Goal: Find specific page/section: Find specific page/section

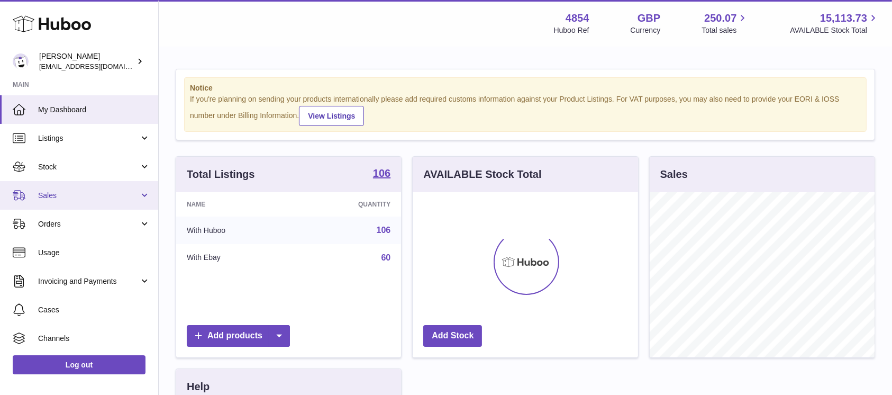
scroll to position [165, 225]
click at [93, 193] on span "Sales" at bounding box center [88, 195] width 101 height 10
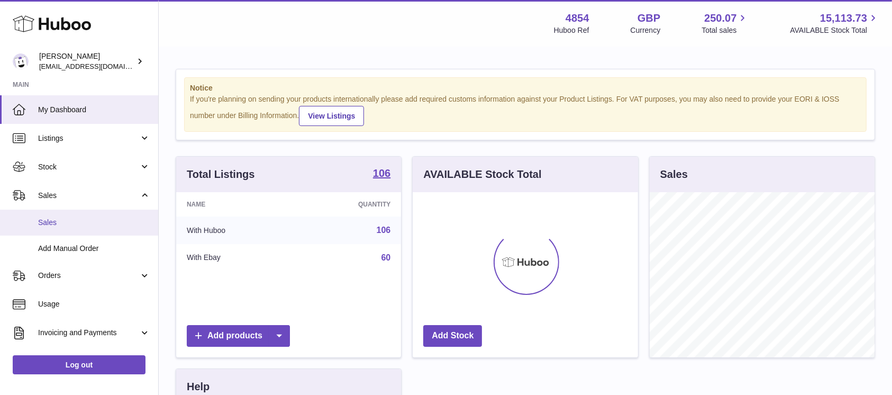
click at [78, 231] on link "Sales" at bounding box center [79, 223] width 158 height 26
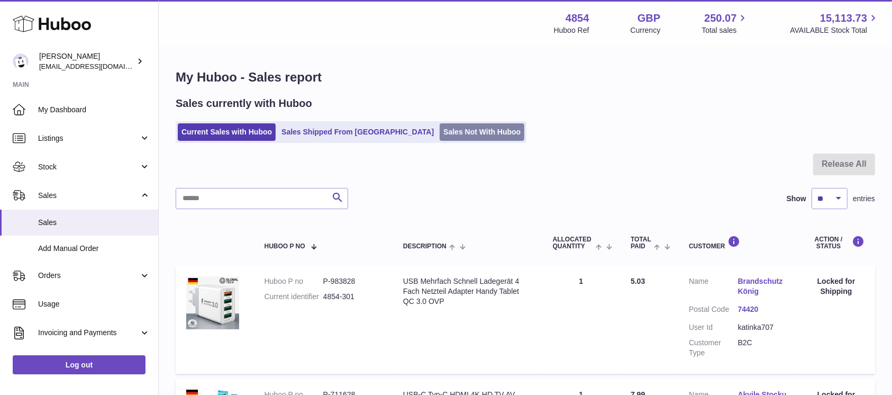
click at [444, 131] on link "Sales Not With Huboo" at bounding box center [482, 131] width 85 height 17
